Goal: Contribute content

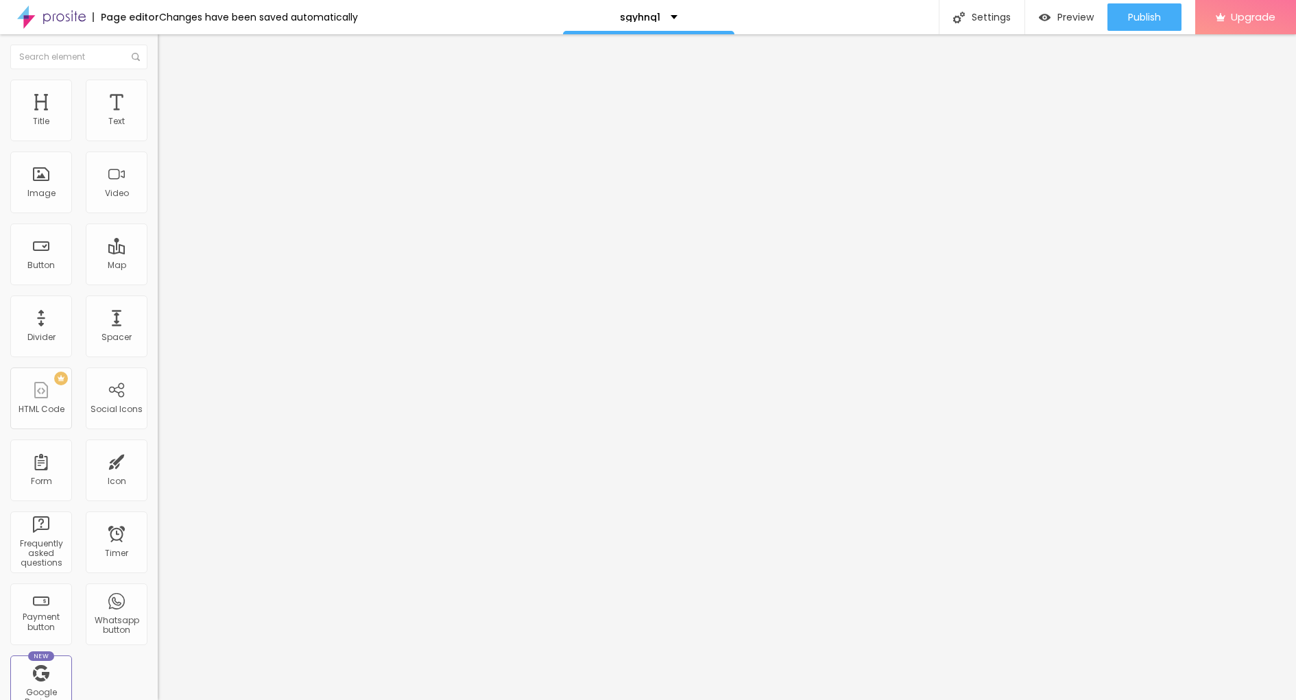
click at [158, 118] on span "Add image" at bounding box center [186, 112] width 56 height 12
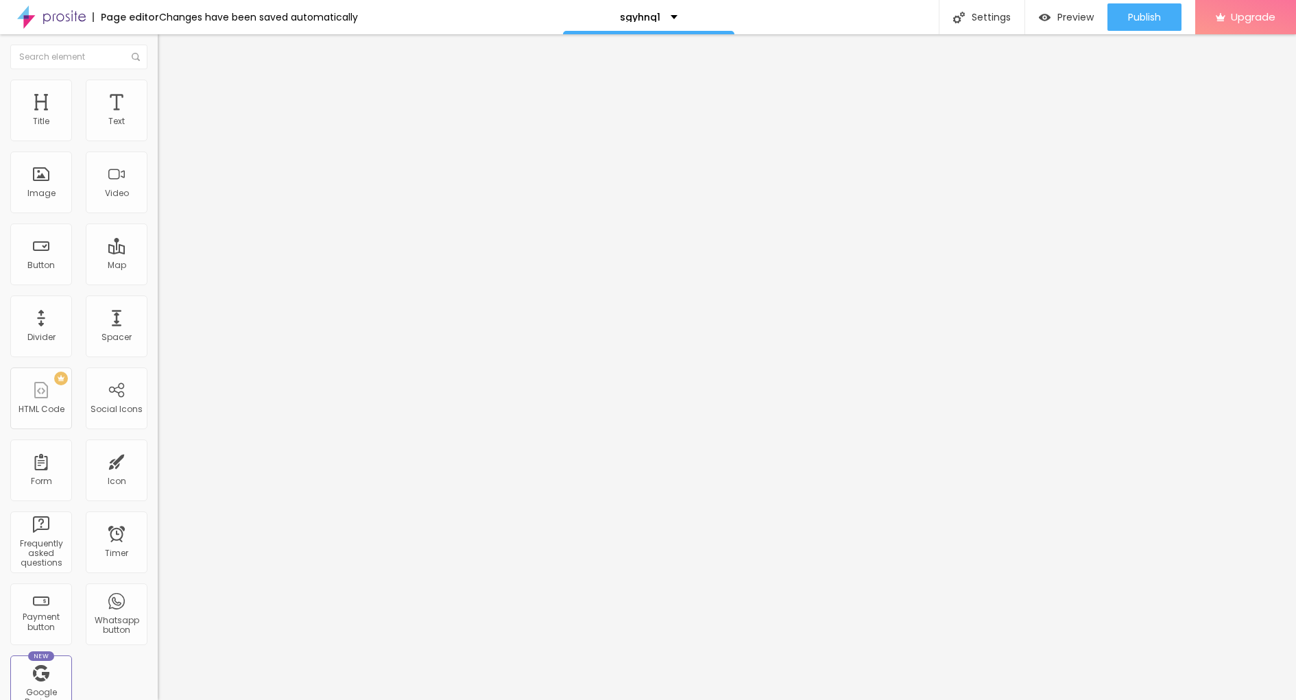
click at [158, 281] on input "https://" at bounding box center [240, 274] width 165 height 14
paste input "[DOMAIN_NAME][URL]"
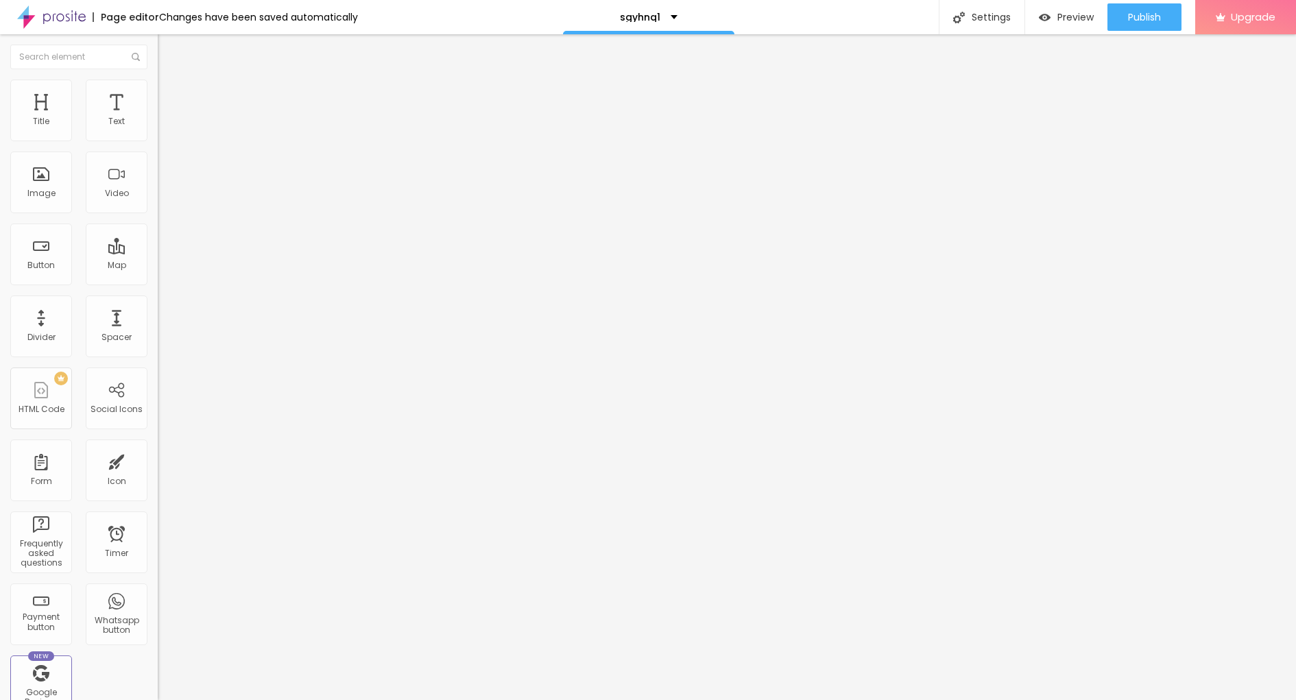
type input "[URL][DOMAIN_NAME]"
click at [158, 305] on img at bounding box center [161, 301] width 7 height 7
click at [1111, 14] on button "Publish" at bounding box center [1145, 16] width 74 height 27
